Goal: Transaction & Acquisition: Purchase product/service

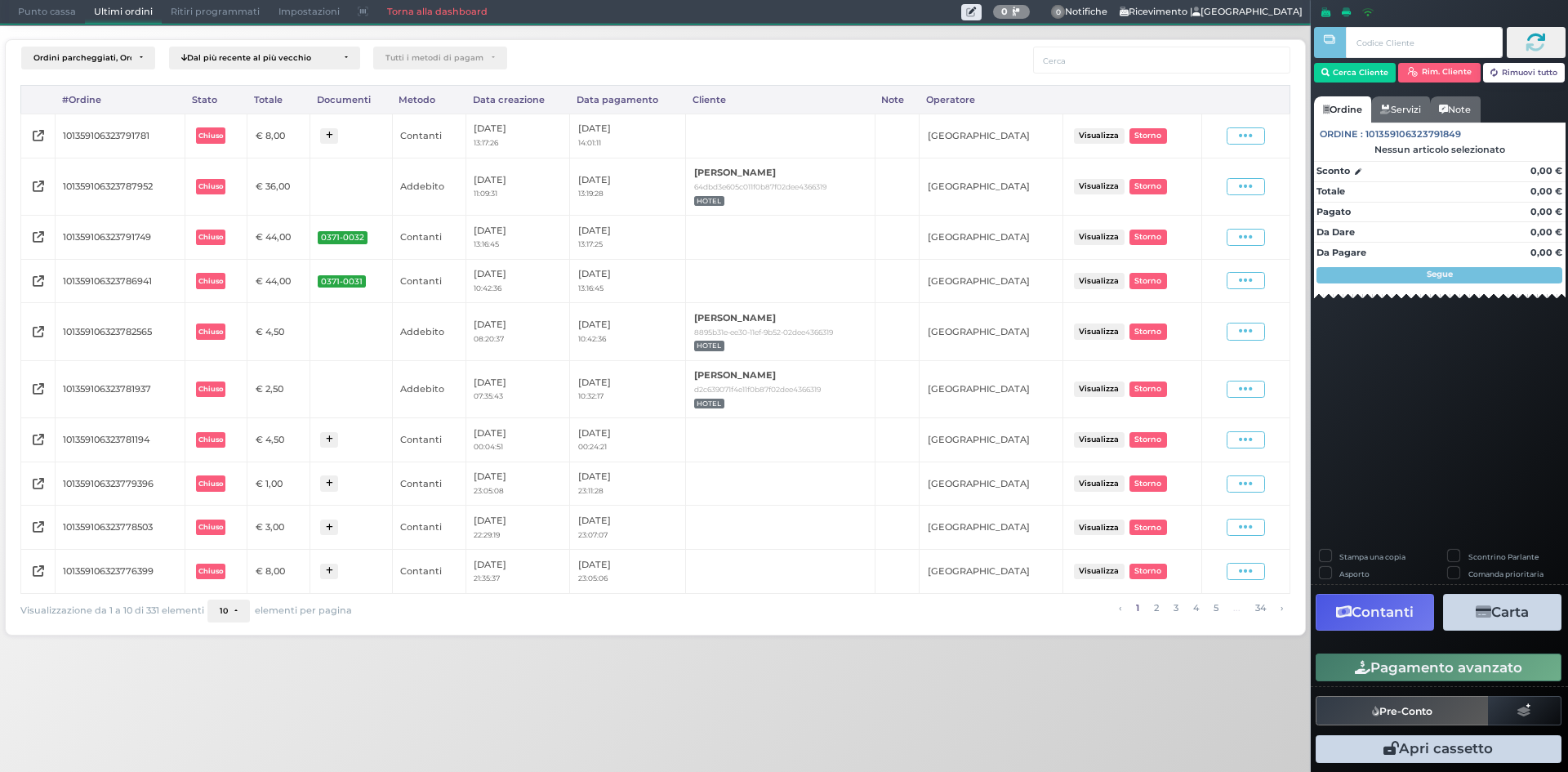
click at [47, 31] on div "Ordini parcheggiati, Ordini aperti, Ordini chiusi Dal più recente al più vecchi…" at bounding box center [655, 333] width 1327 height 615
click at [51, 25] on div "Punto cassa [GEOGRAPHIC_DATA] Ultimi ordini Delivery Ritiri programmati Imposta…" at bounding box center [655, 12] width 1310 height 25
click at [51, 12] on span "Punto cassa" at bounding box center [47, 12] width 76 height 23
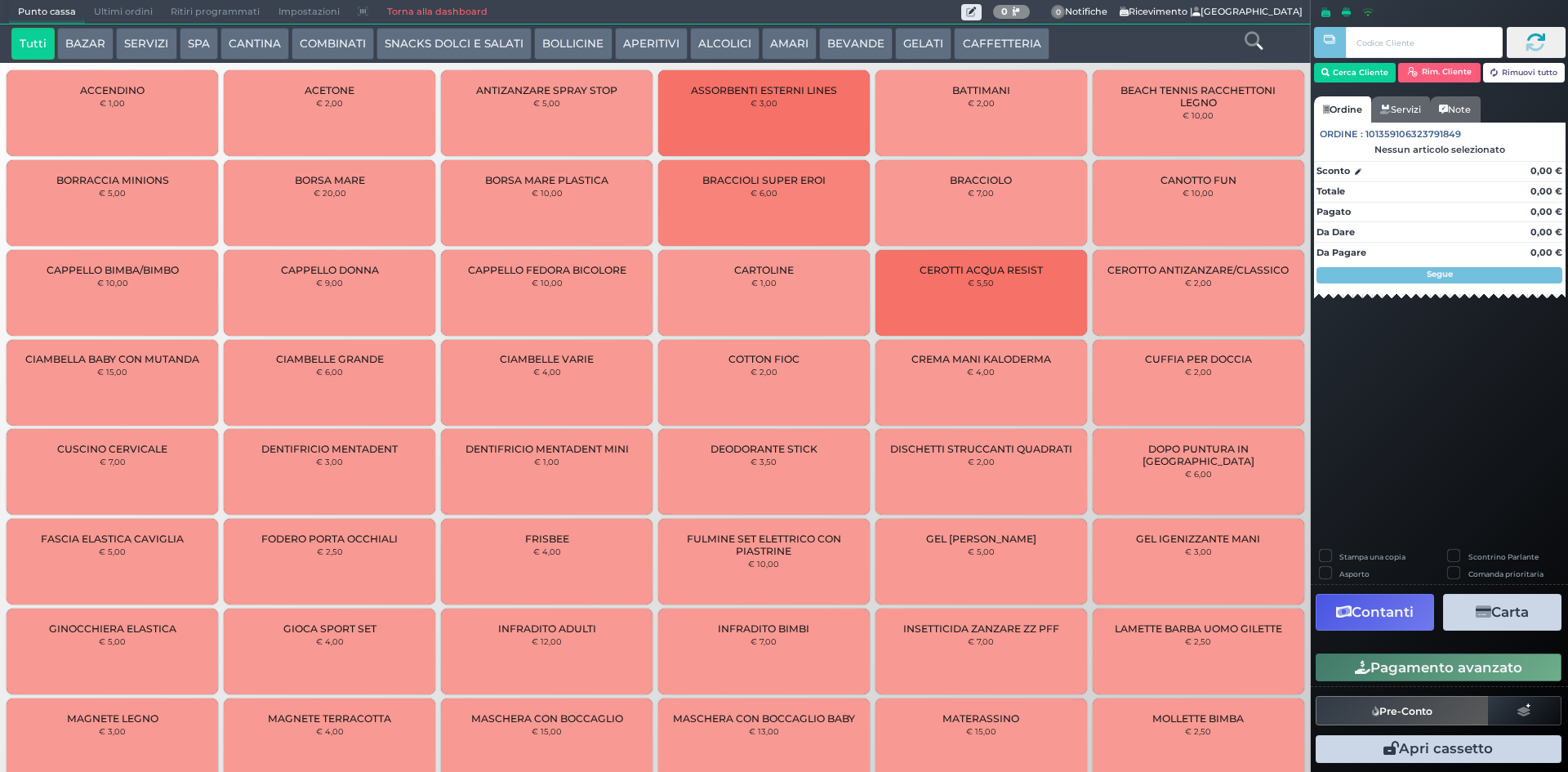
click at [1246, 35] on icon at bounding box center [1253, 40] width 18 height 18
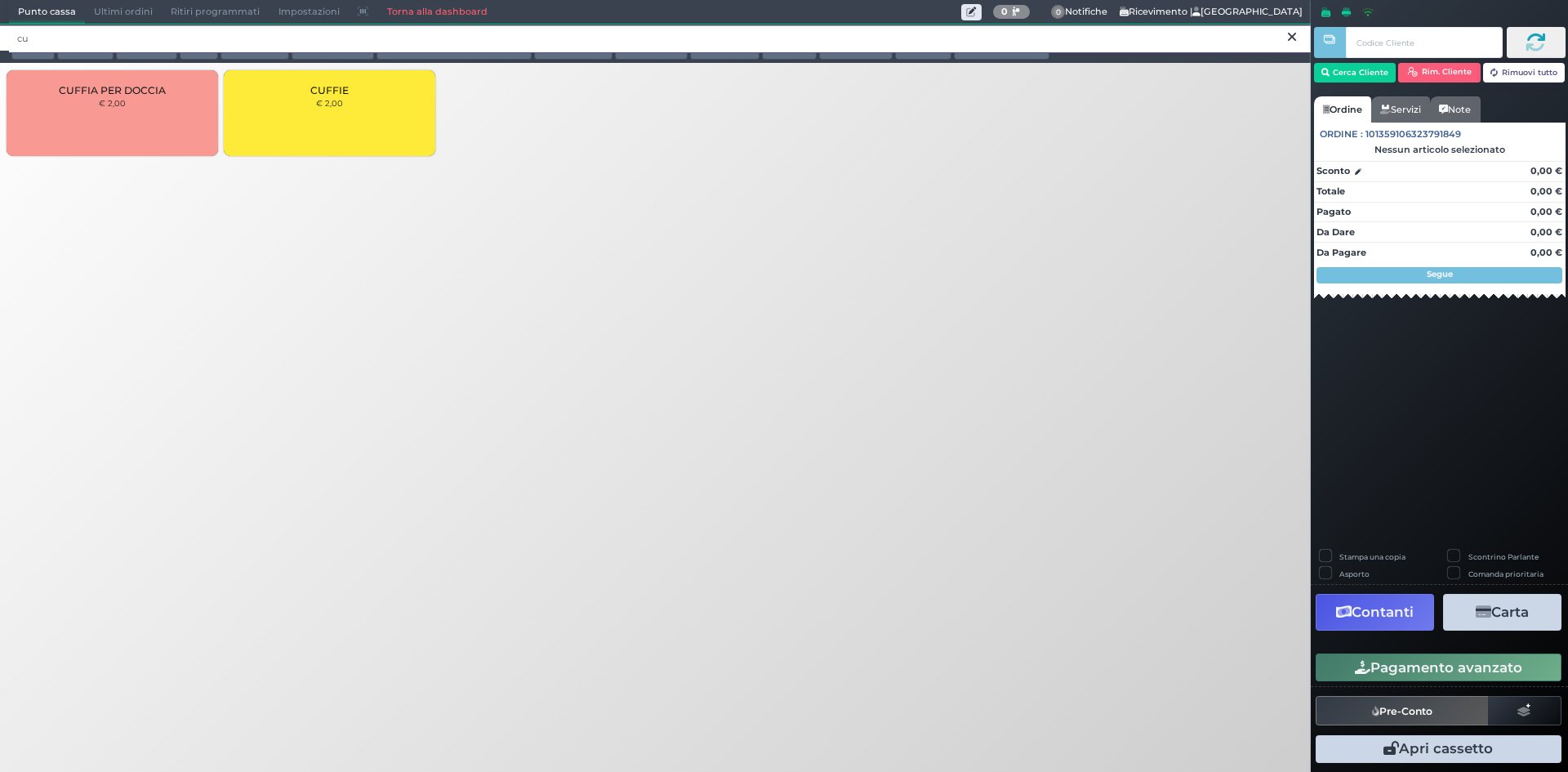
type input "c"
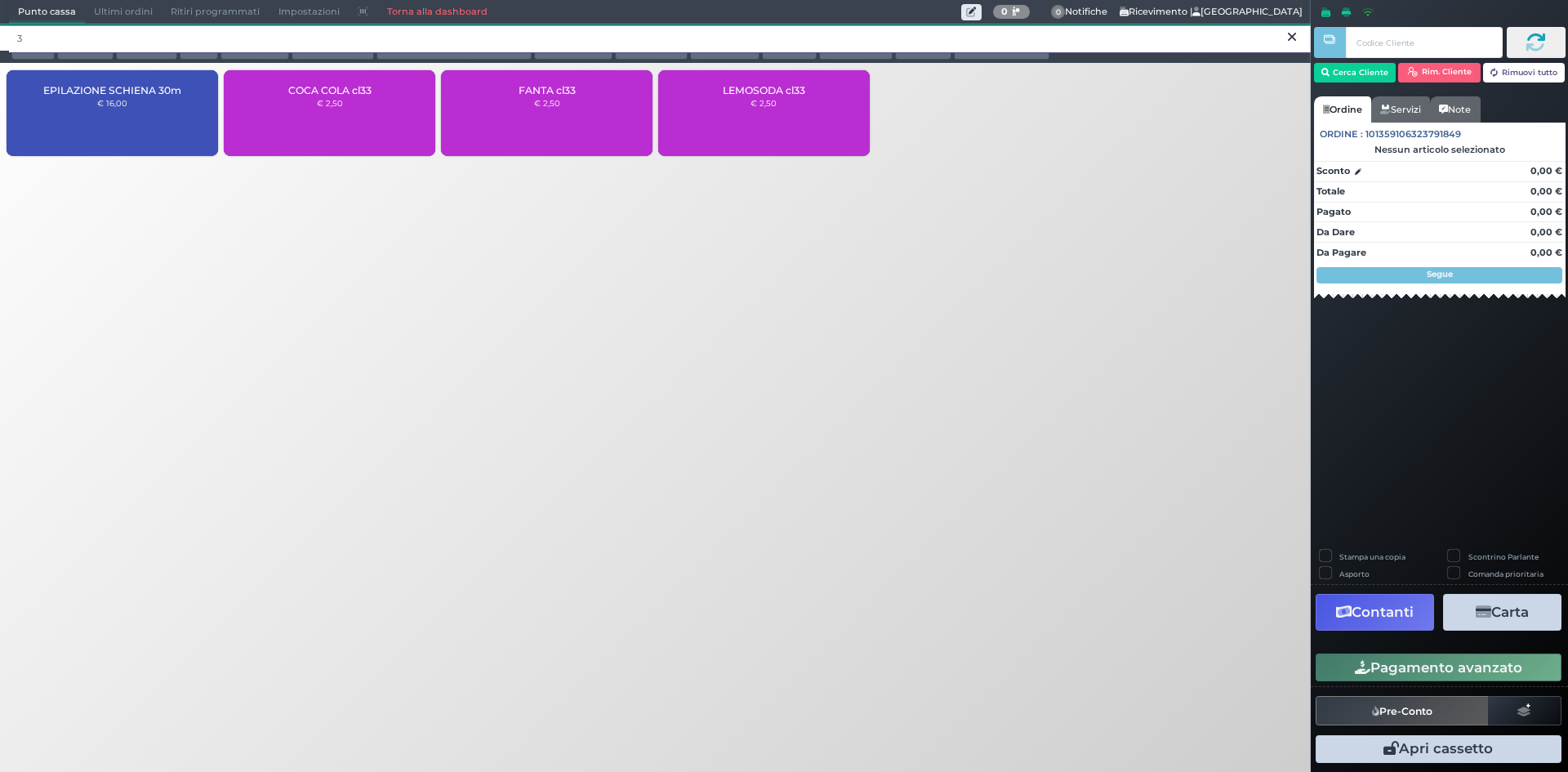
type input "3"
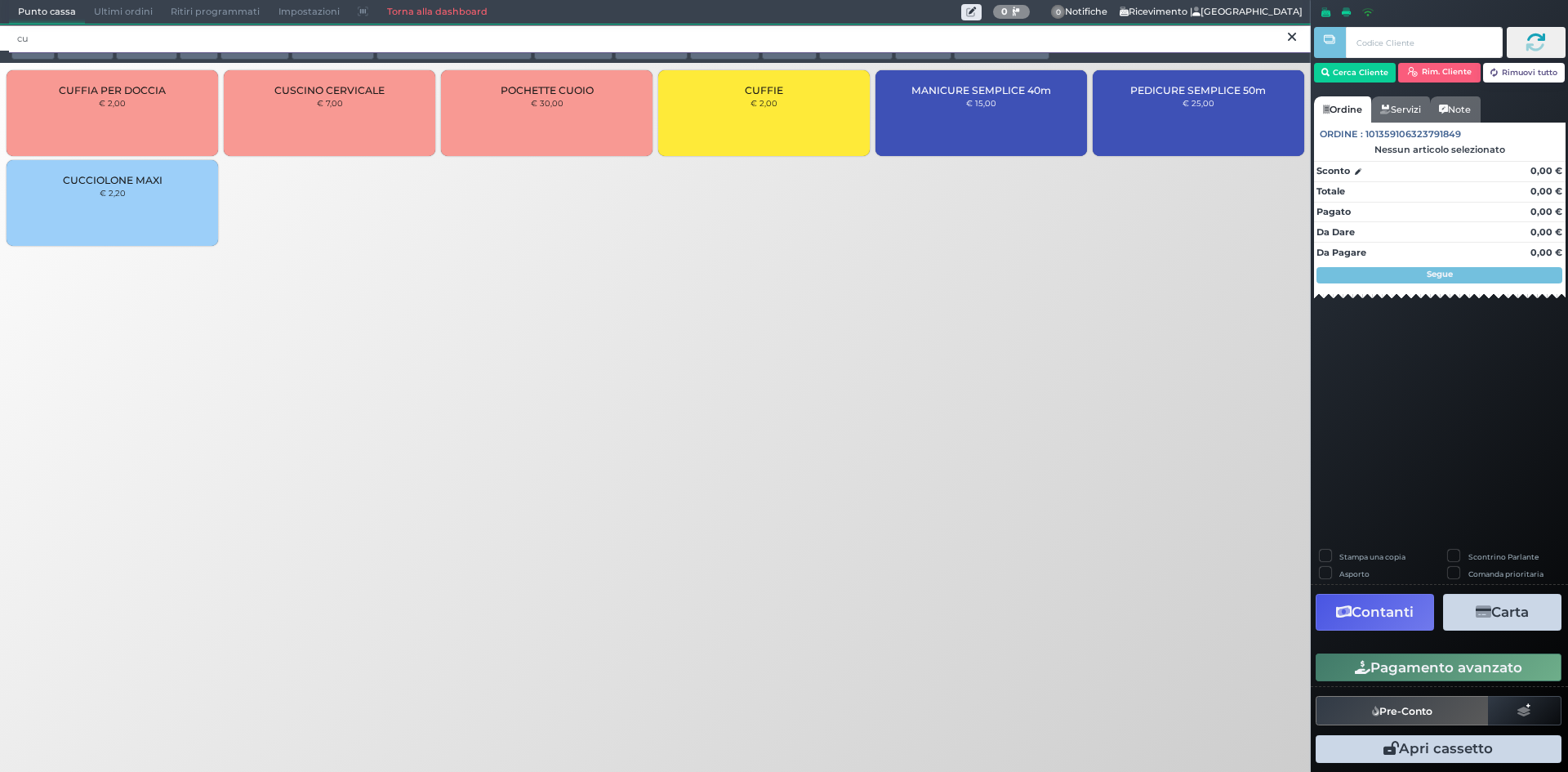
type input "cu"
click at [807, 115] on div "CUFFIE € 2,00" at bounding box center [763, 113] width 212 height 86
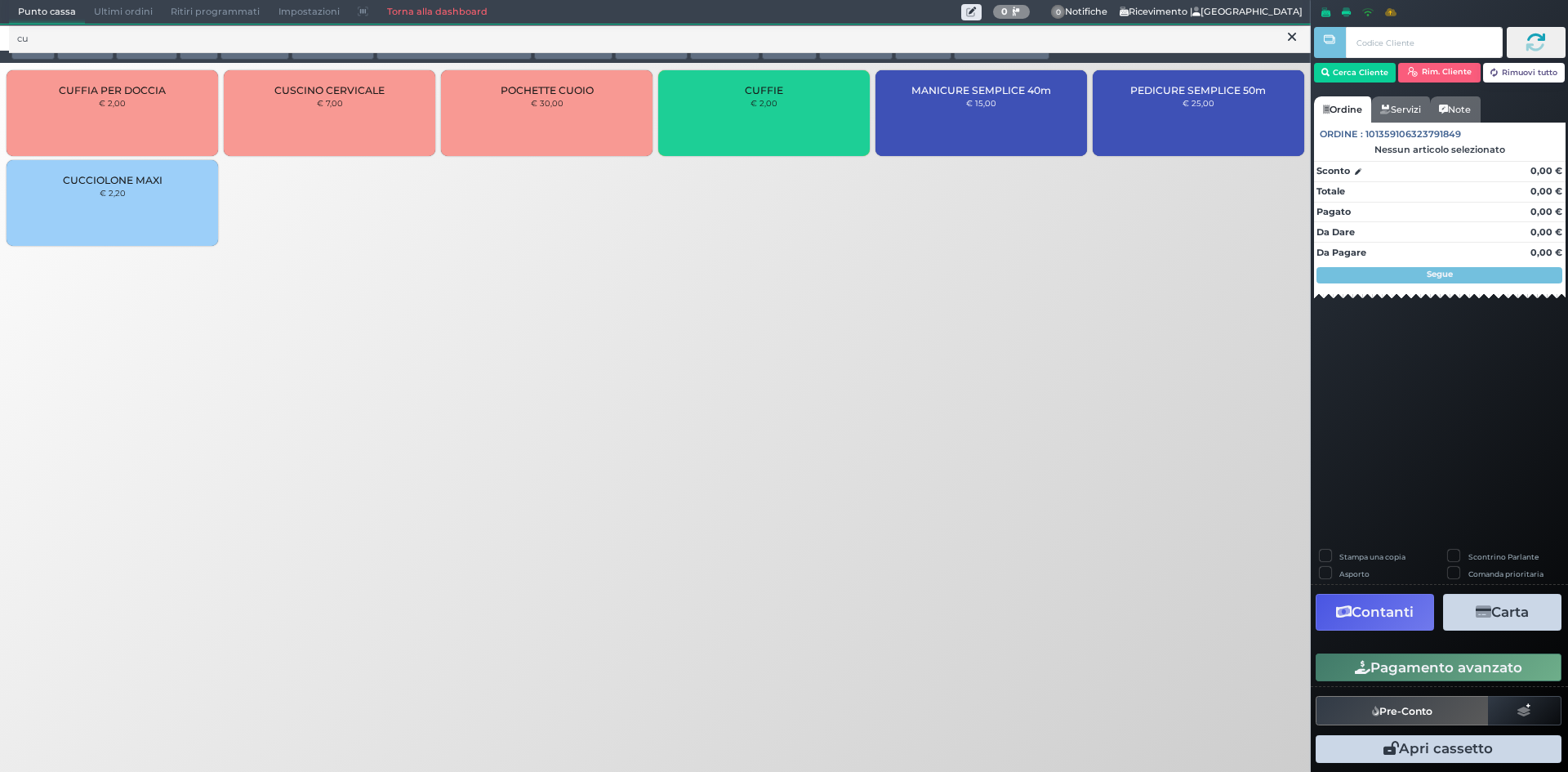
click at [807, 115] on div "CUFFIE € 2,00" at bounding box center [763, 113] width 212 height 86
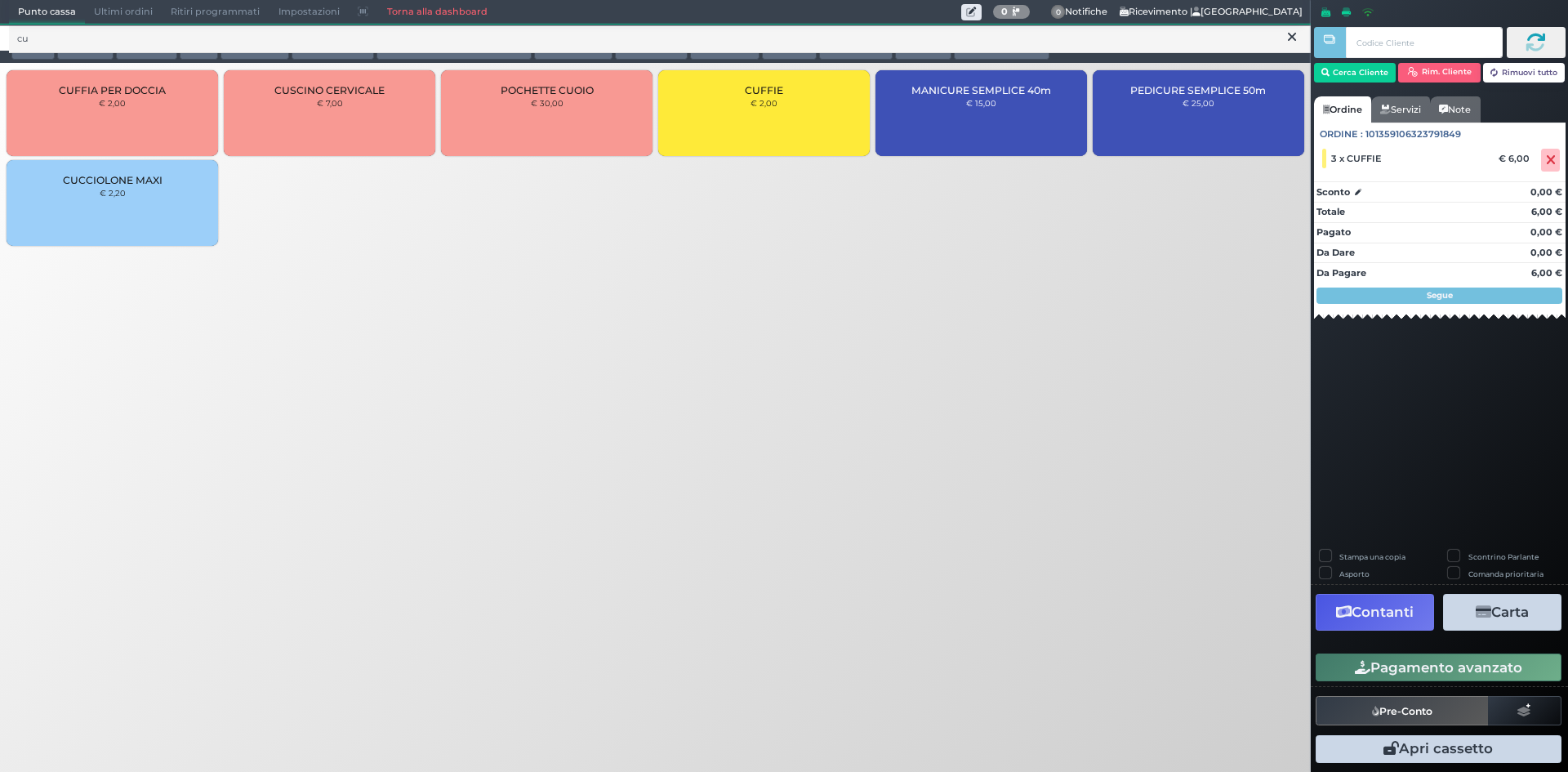
click at [1336, 61] on div at bounding box center [1408, 43] width 189 height 41
click at [1337, 66] on button "Cerca Cliente" at bounding box center [1354, 72] width 83 height 20
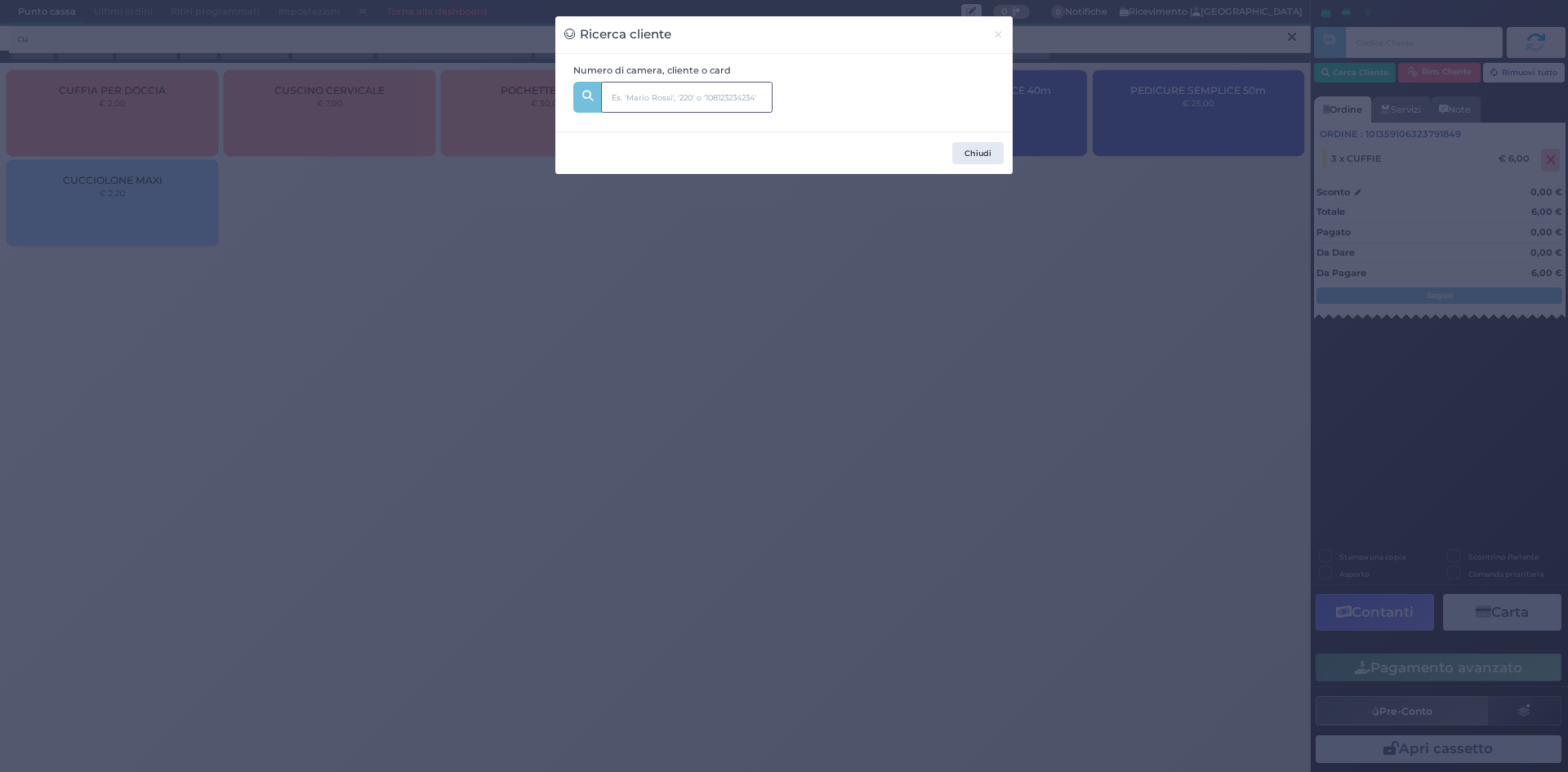
click at [737, 108] on input "text" at bounding box center [687, 97] width 172 height 31
type input "246"
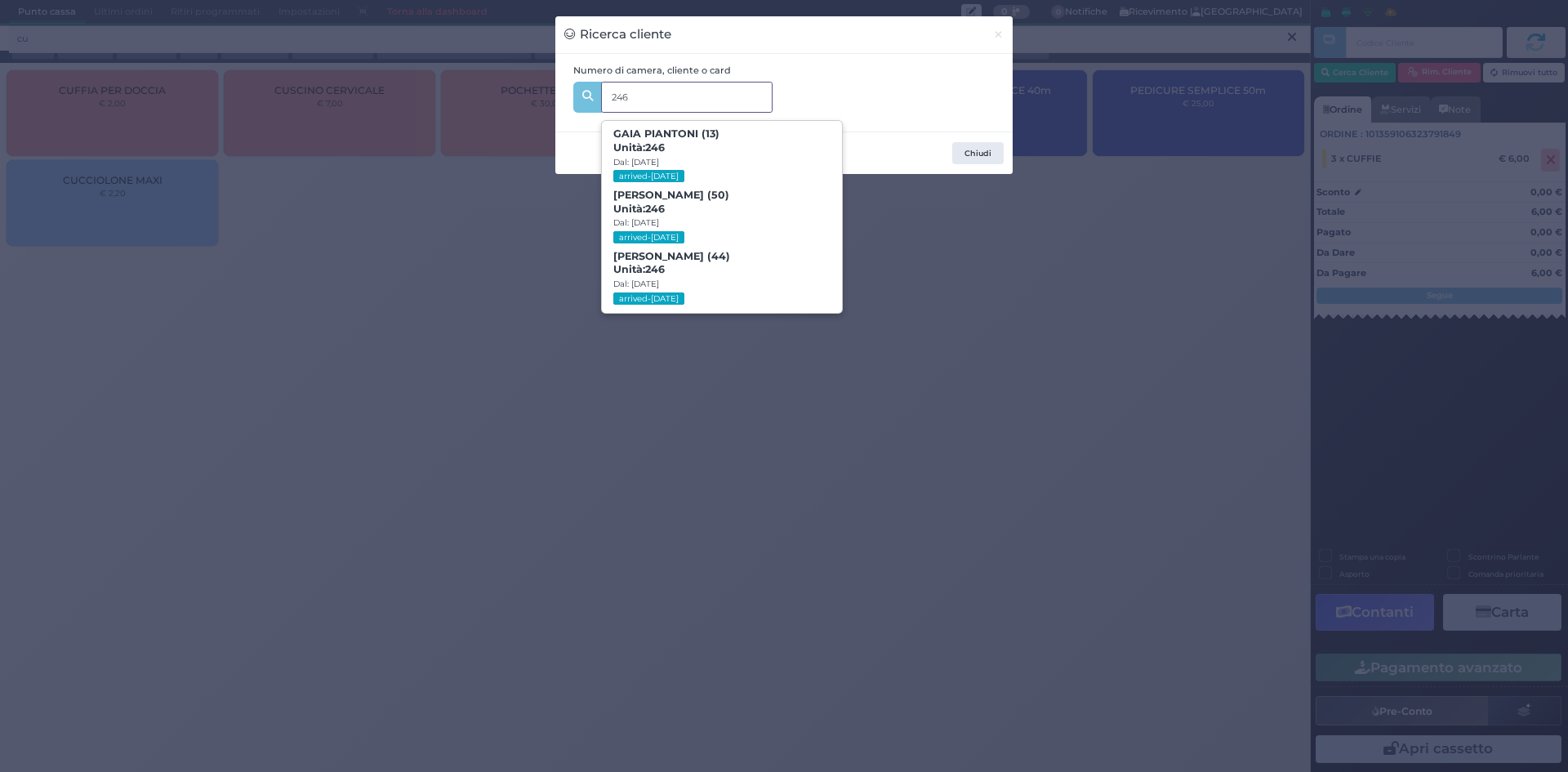
click at [778, 217] on span "[PERSON_NAME] (50) Unità: 246 Dal: [DATE] arrived-[DATE]" at bounding box center [721, 217] width 239 height 61
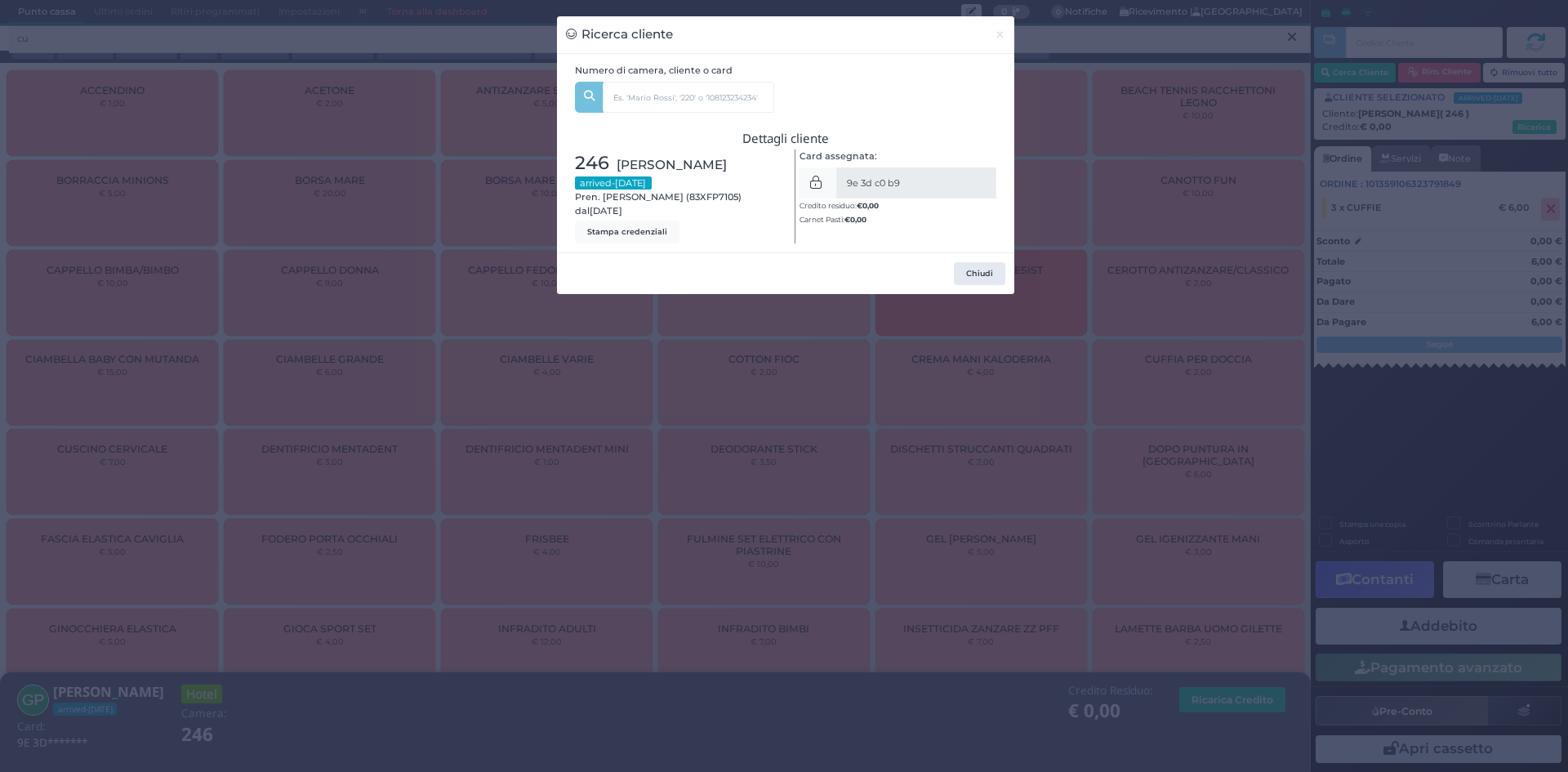
click at [1196, 378] on div "Ricerca cliente × Numero di camera, cliente o card 246 GAIA PIANTONI (13) Unità…" at bounding box center [784, 386] width 1568 height 772
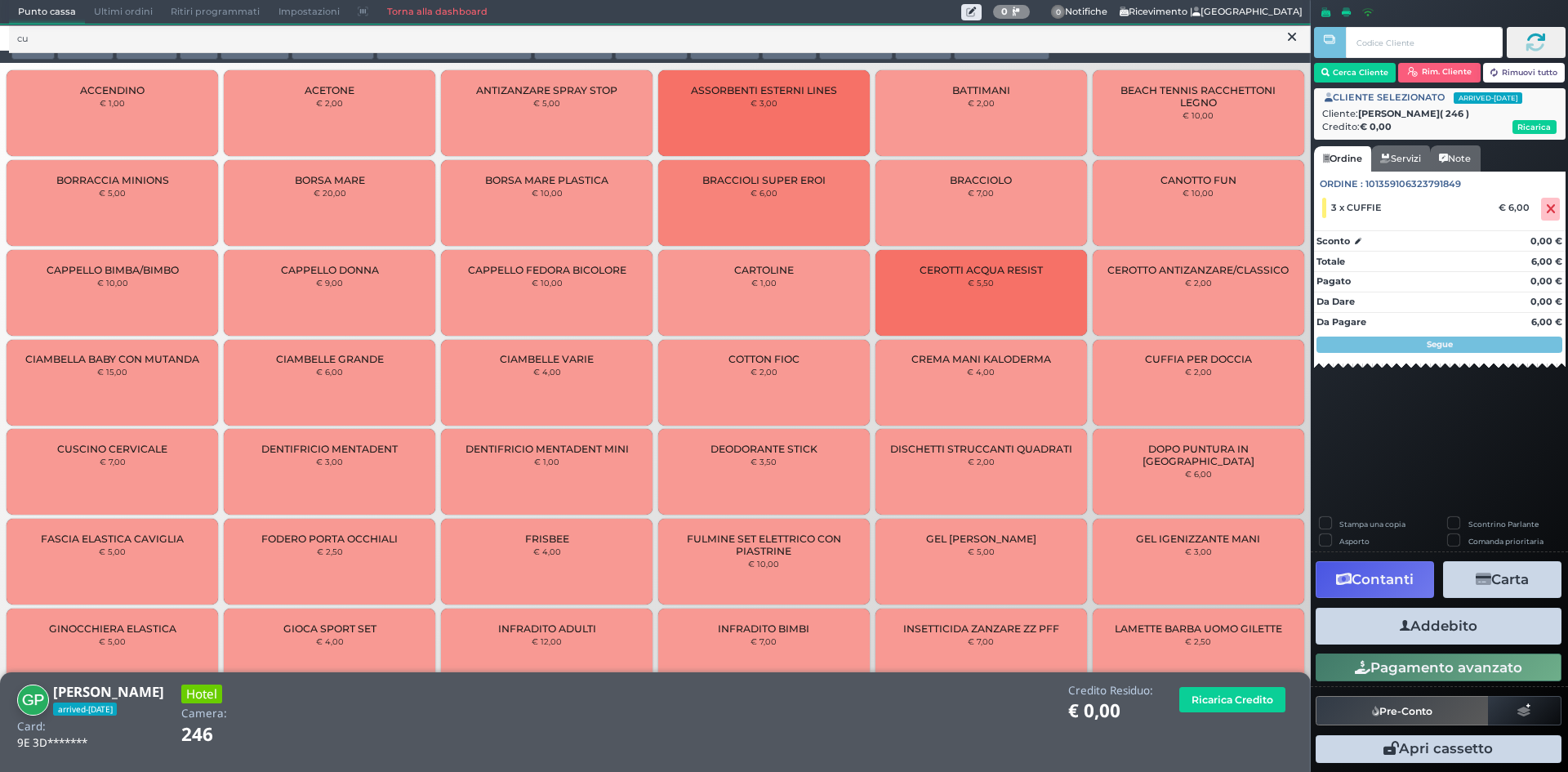
click at [1473, 626] on button "Addebito" at bounding box center [1438, 626] width 246 height 37
